Goal: Navigation & Orientation: Find specific page/section

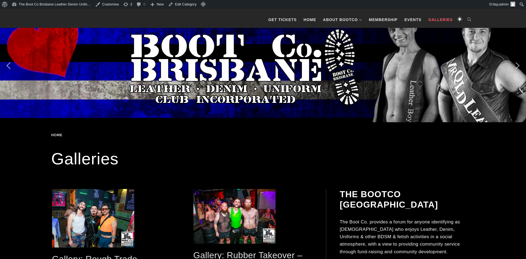
scroll to position [112, 0]
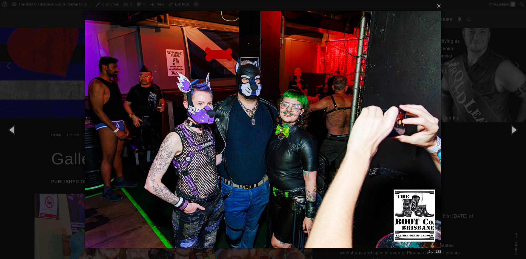
scroll to position [223, 0]
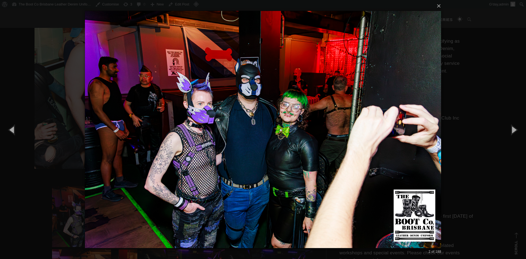
click at [57, 104] on div "× 2 of 188 Loading..." at bounding box center [263, 129] width 526 height 259
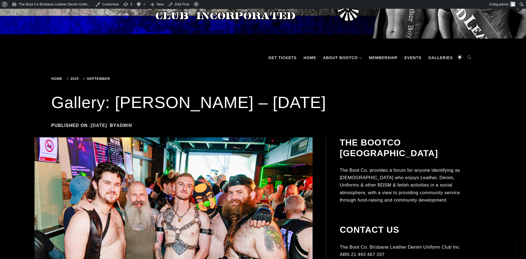
scroll to position [0, 0]
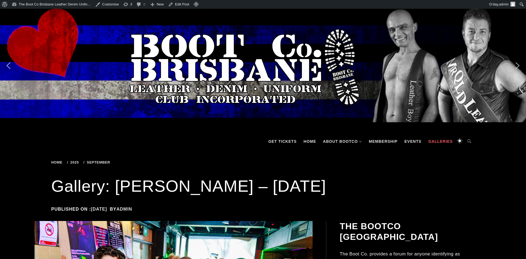
click at [437, 141] on link "Galleries" at bounding box center [440, 141] width 30 height 16
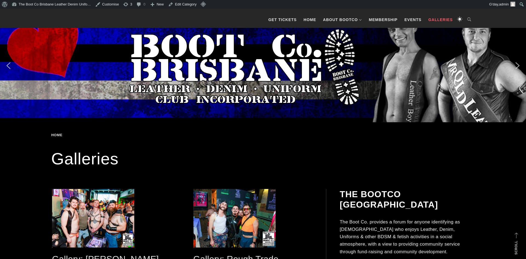
scroll to position [140, 0]
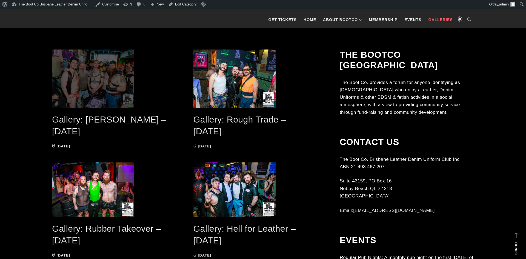
click at [121, 73] on span at bounding box center [111, 79] width 119 height 59
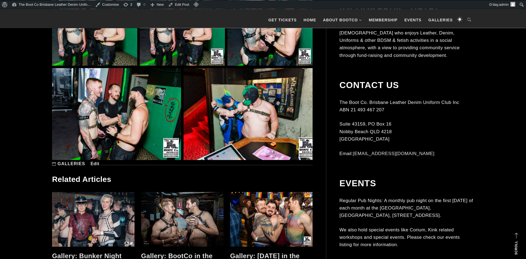
scroll to position [5151, 0]
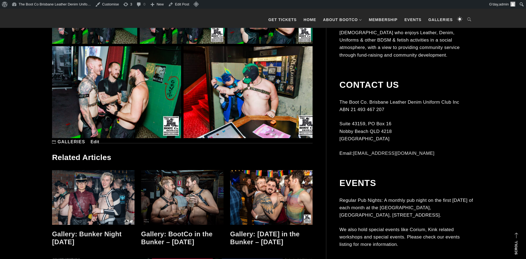
click at [96, 142] on link "Edit Gallery: Toms Bar – Sep 2025" at bounding box center [95, 142] width 9 height 5
